Goal: Use online tool/utility: Utilize a website feature to perform a specific function

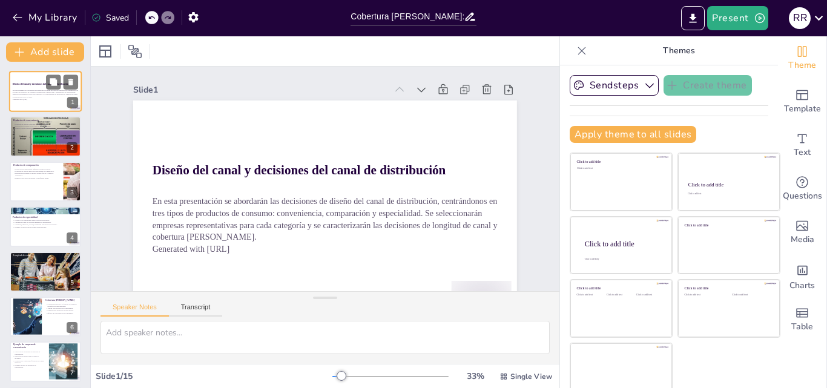
checkbox input "true"
click at [38, 89] on p "En esta presentación se abordarán las decisiones de diseño del canal de distrib…" at bounding box center [45, 93] width 65 height 9
checkbox input "true"
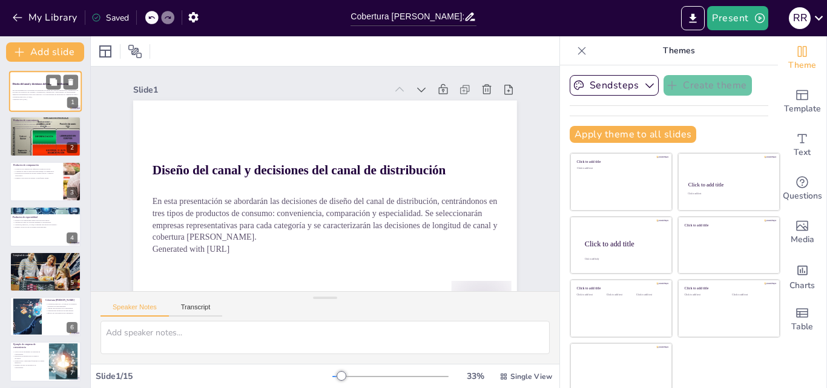
checkbox input "true"
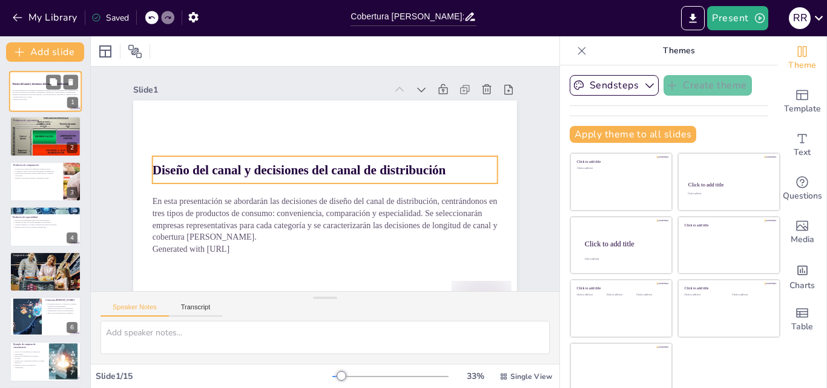
checkbox input "true"
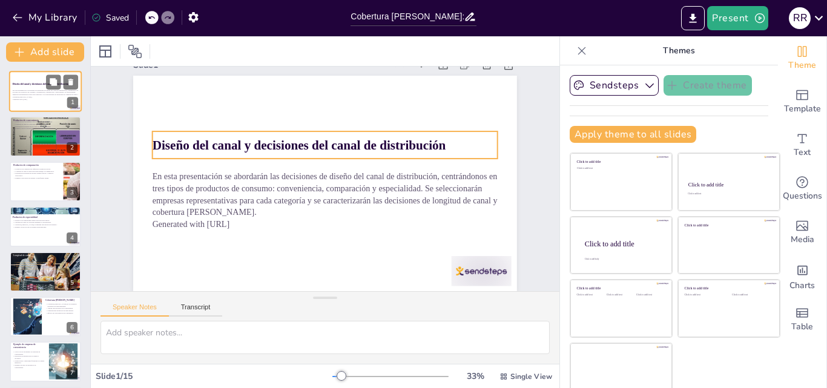
checkbox input "true"
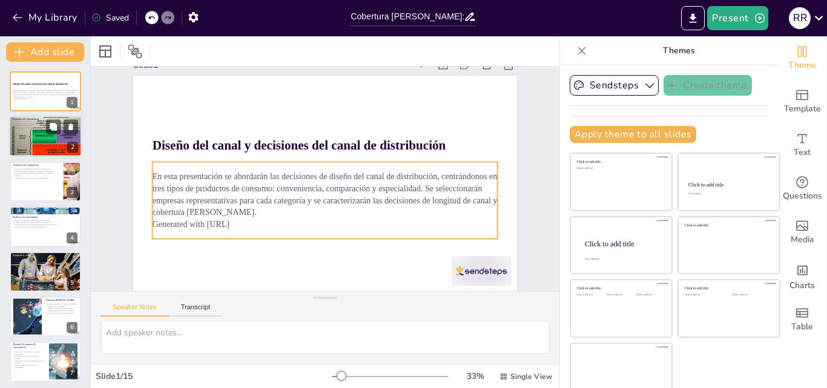
checkbox input "true"
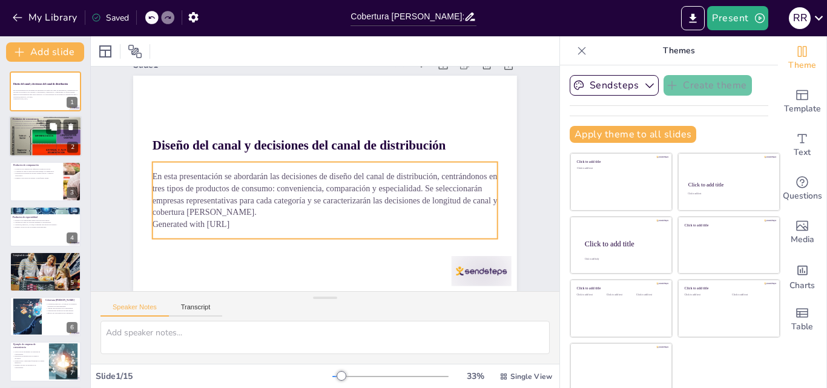
checkbox input "true"
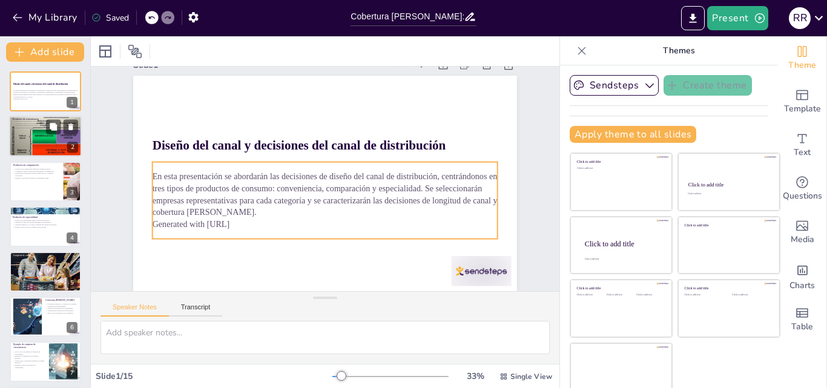
checkbox input "true"
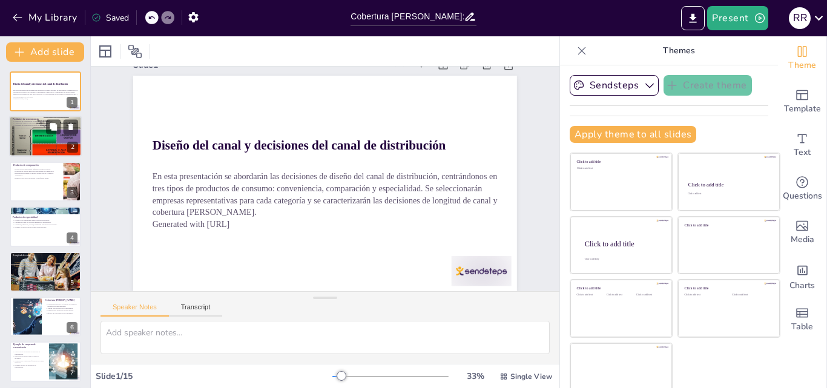
click at [37, 138] on div at bounding box center [45, 137] width 73 height 46
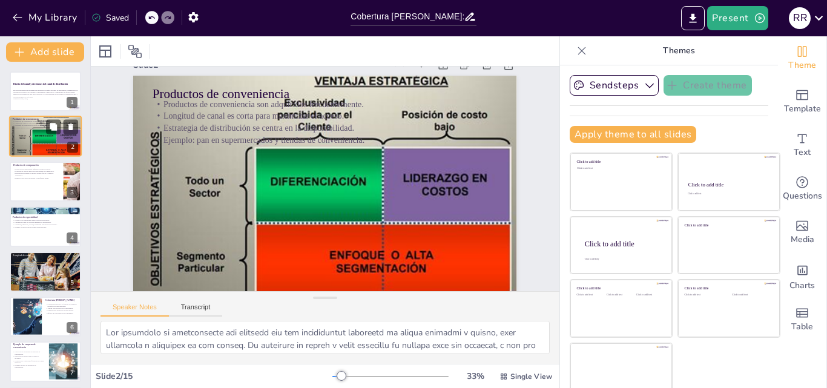
checkbox input "true"
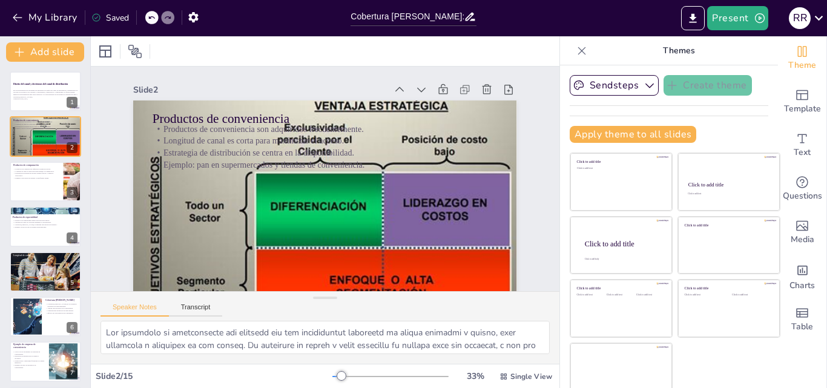
checkbox input "true"
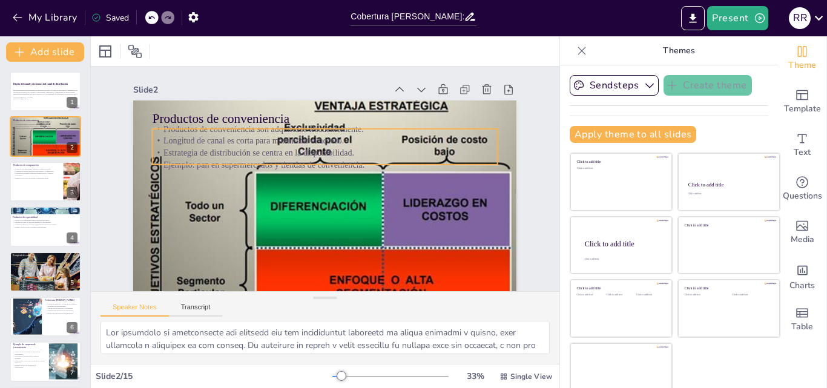
checkbox input "true"
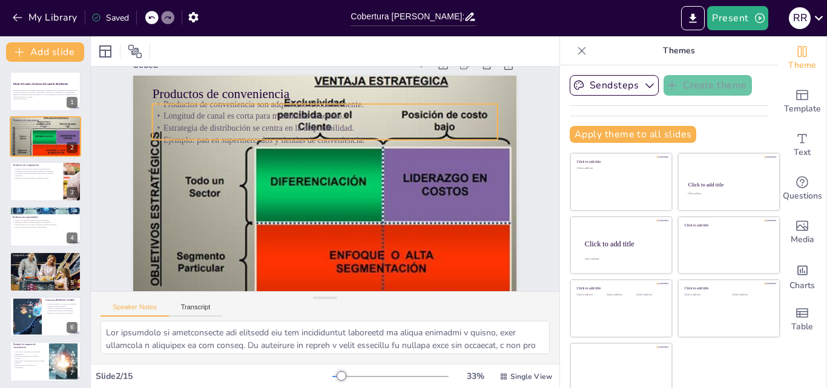
checkbox input "true"
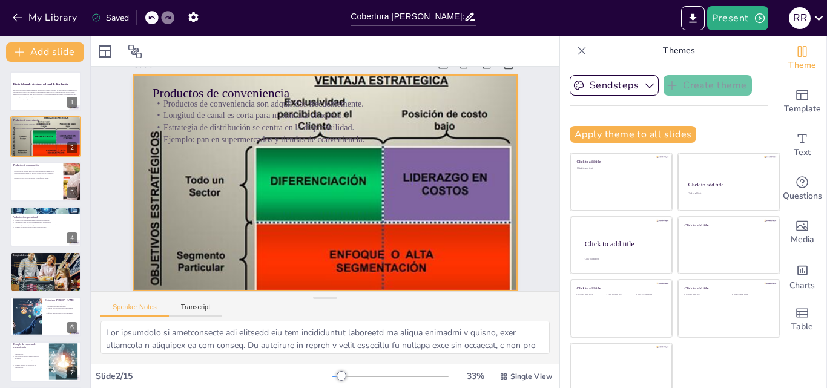
scroll to position [35, 0]
checkbox input "true"
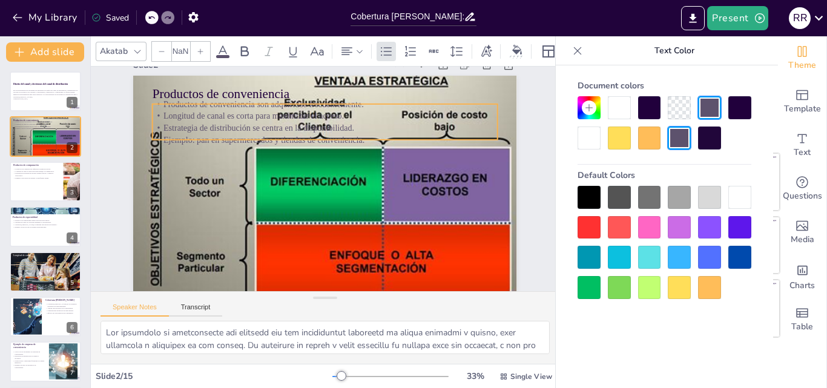
click at [180, 112] on p "Longitud de canal es corta para maximizar el acceso." at bounding box center [325, 116] width 345 height 12
checkbox input "true"
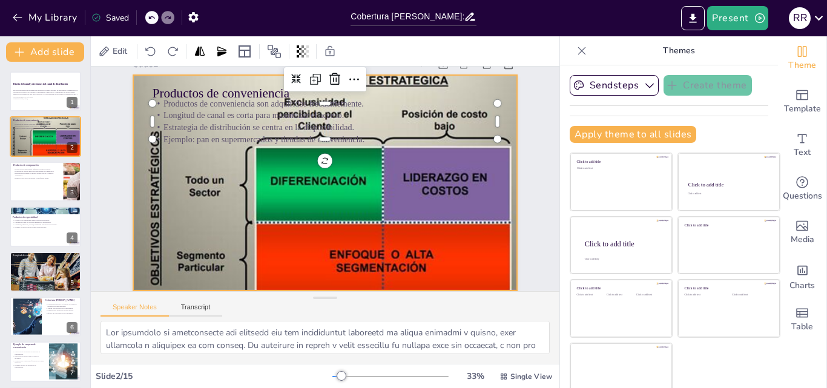
click at [269, 185] on div at bounding box center [325, 183] width 384 height 242
checkbox input "true"
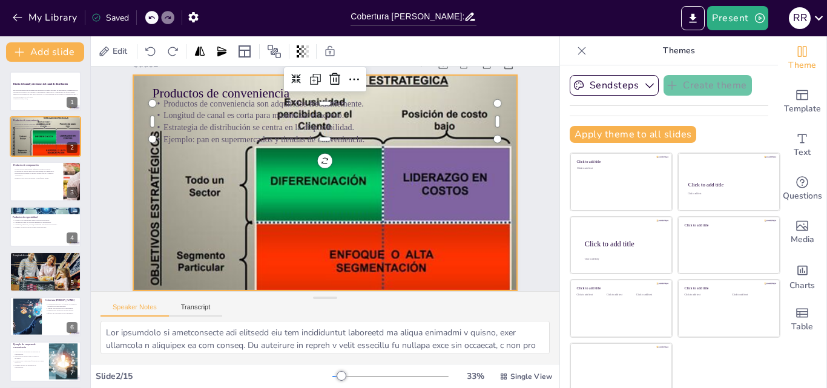
checkbox input "true"
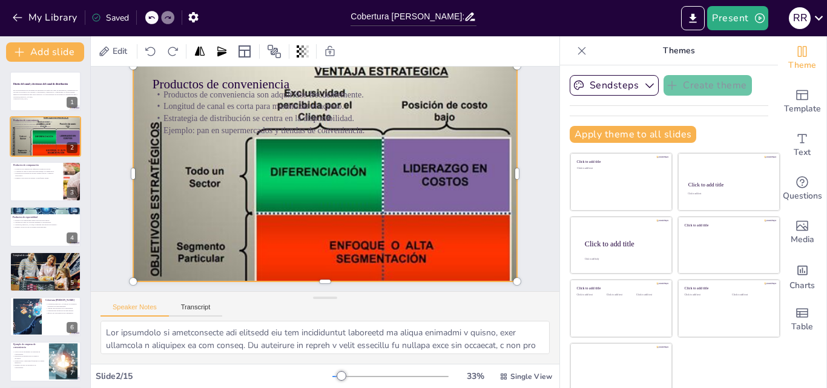
click at [253, 183] on div at bounding box center [325, 174] width 384 height 242
checkbox input "true"
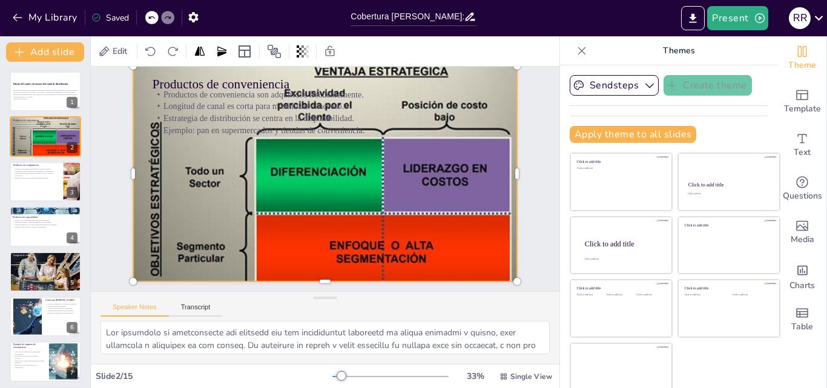
checkbox input "true"
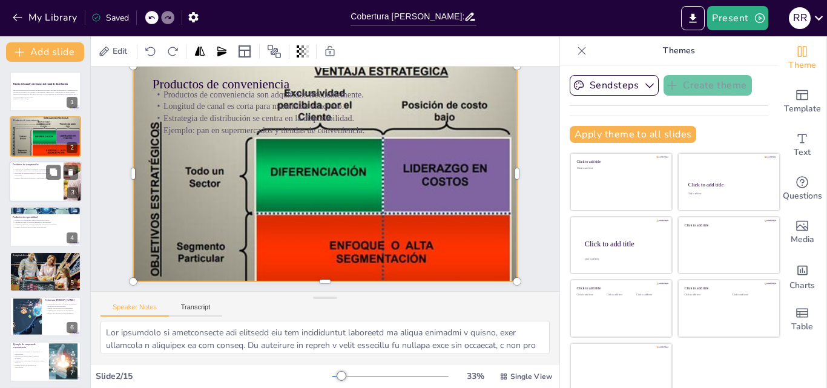
checkbox input "true"
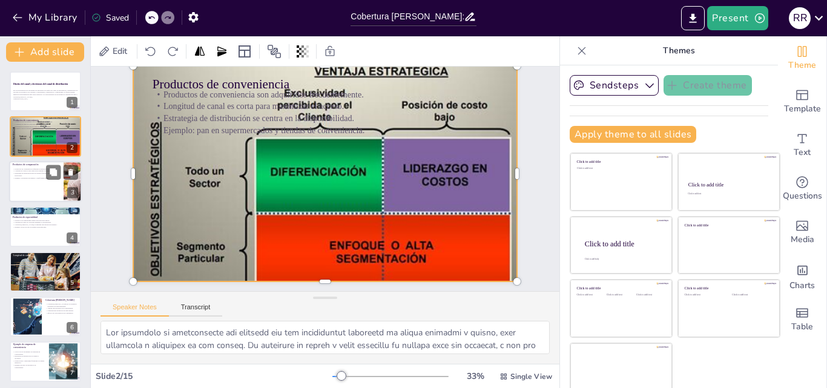
checkbox input "true"
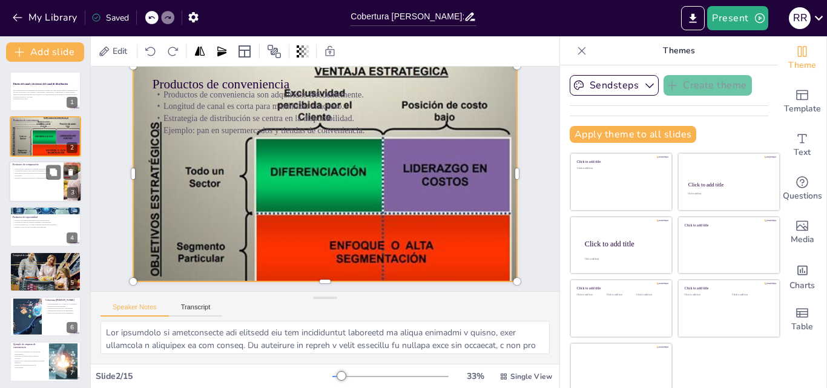
checkbox input "true"
click at [28, 181] on div at bounding box center [45, 181] width 73 height 41
checkbox input "true"
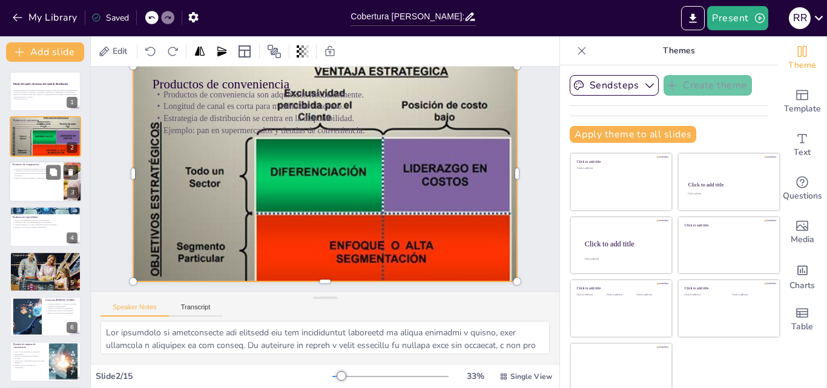
checkbox input "true"
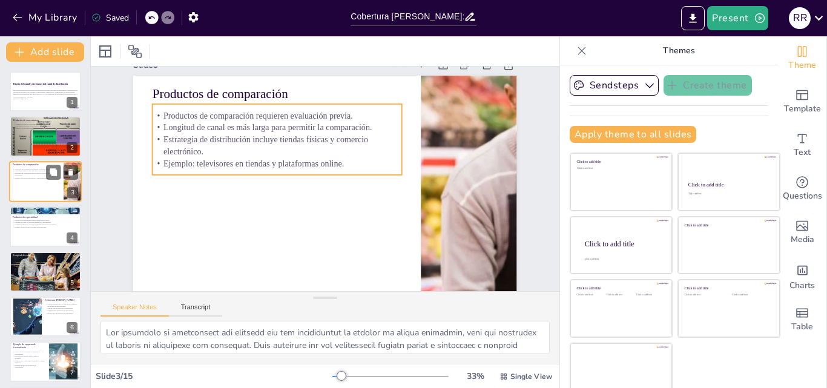
scroll to position [0, 0]
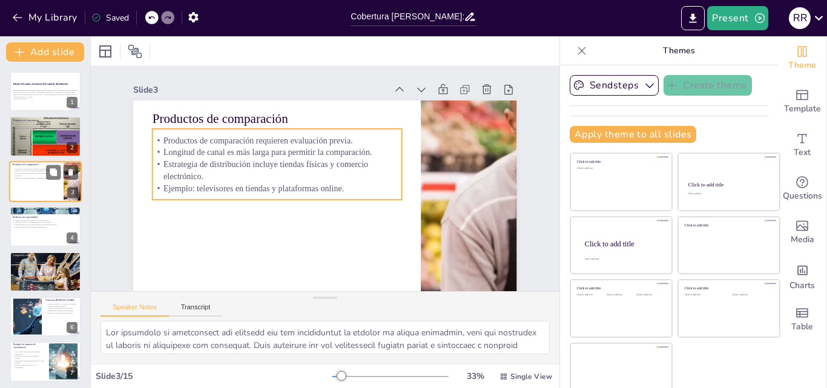
checkbox input "true"
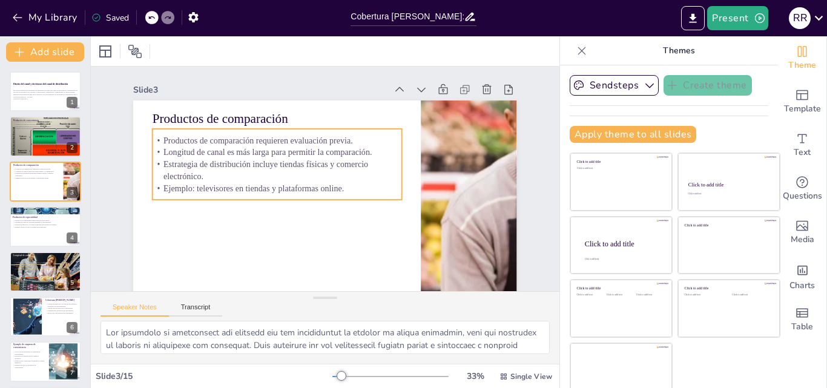
checkbox input "true"
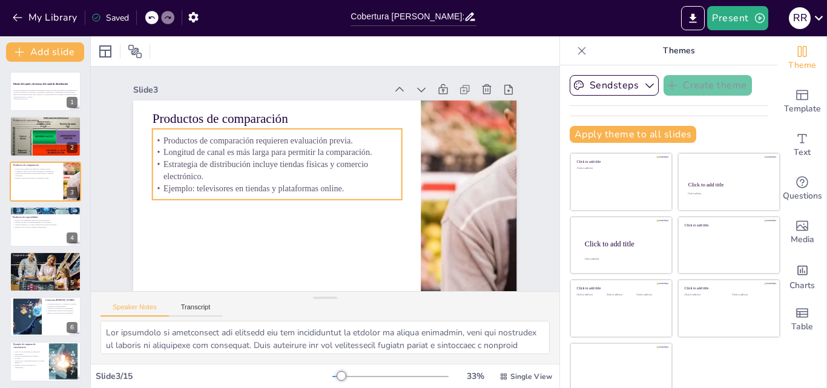
checkbox input "true"
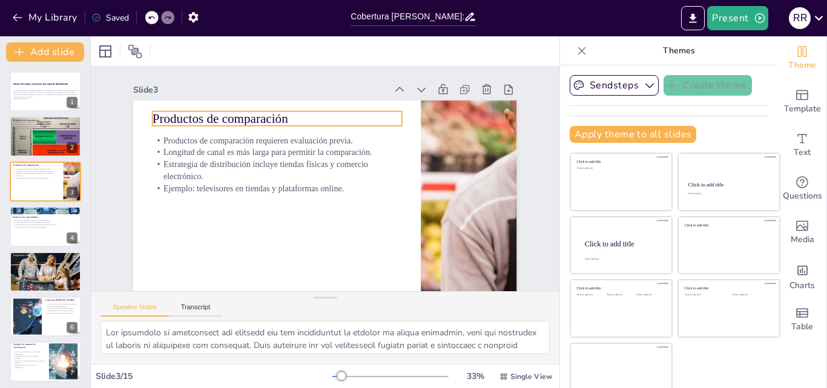
checkbox input "true"
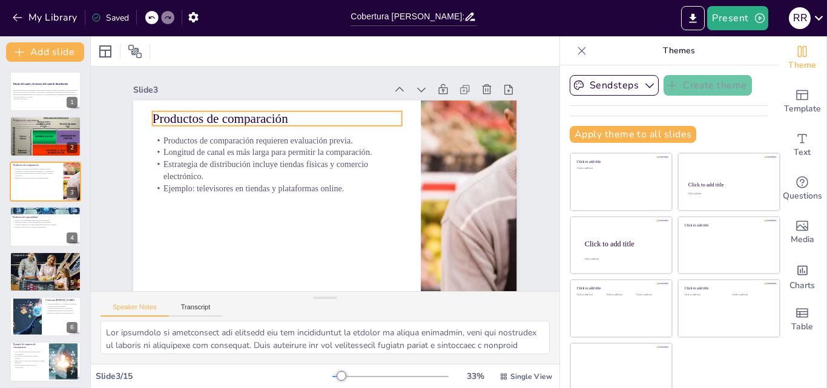
checkbox input "true"
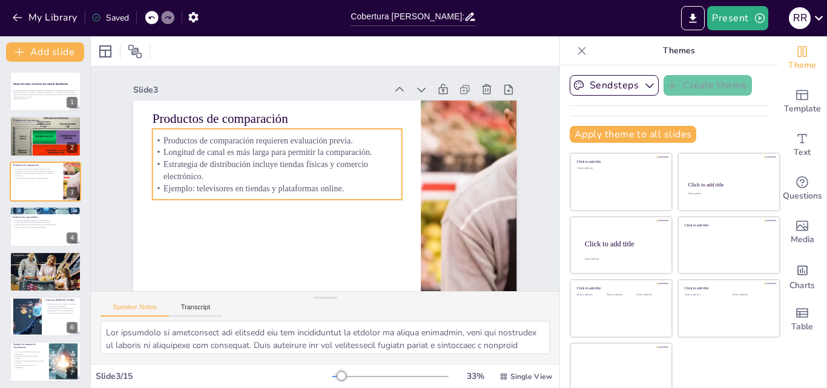
checkbox input "true"
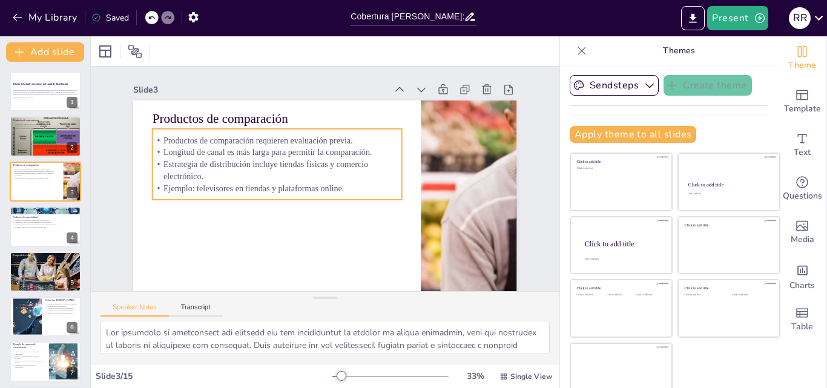
checkbox input "true"
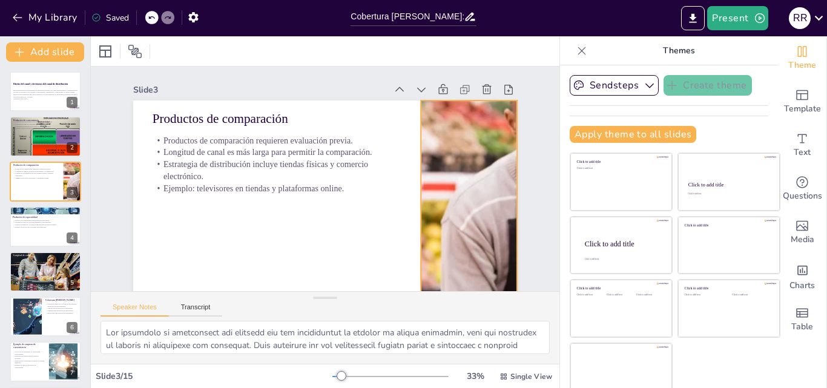
checkbox input "true"
click at [454, 216] on div at bounding box center [469, 209] width 668 height 216
checkbox input "true"
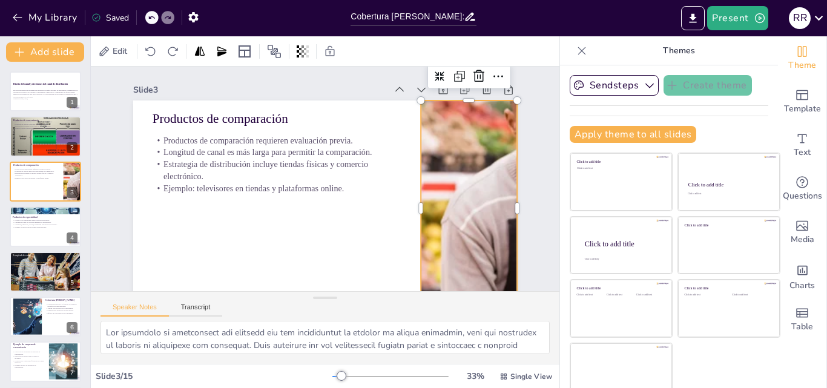
checkbox input "true"
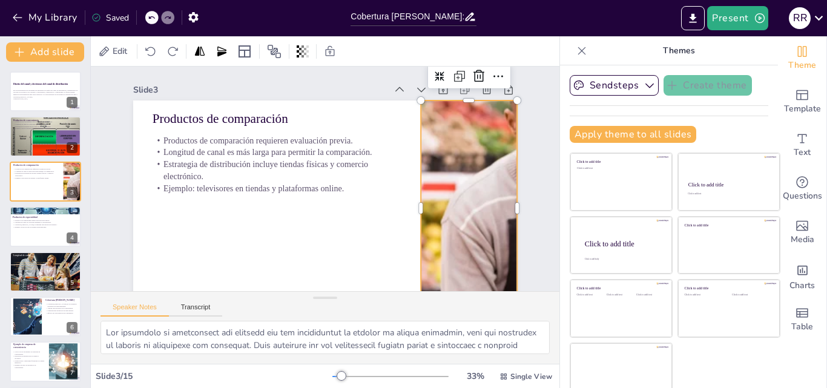
checkbox input "true"
click at [372, 203] on div at bounding box center [325, 209] width 384 height 216
checkbox input "true"
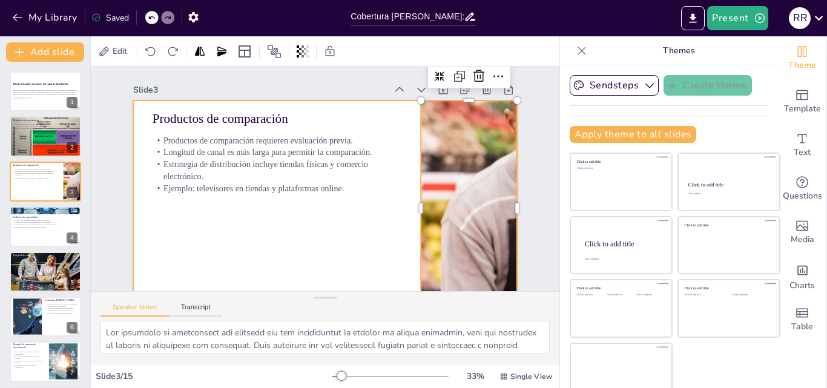
checkbox input "true"
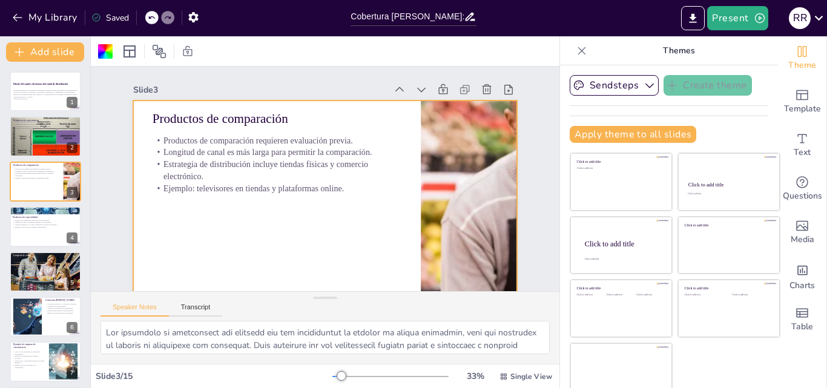
checkbox input "true"
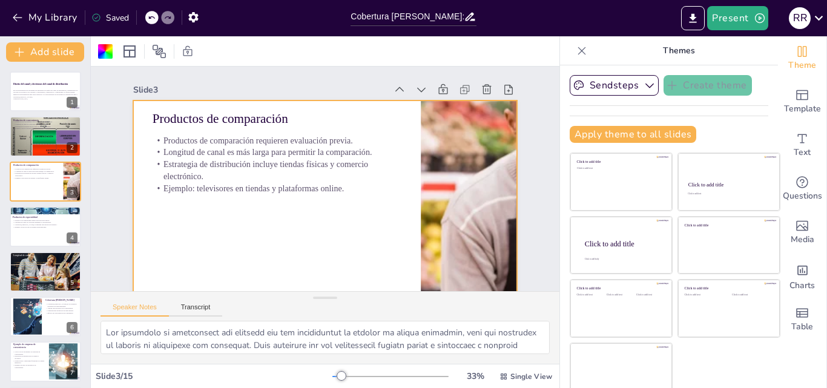
checkbox input "true"
